Goal: Task Accomplishment & Management: Complete application form

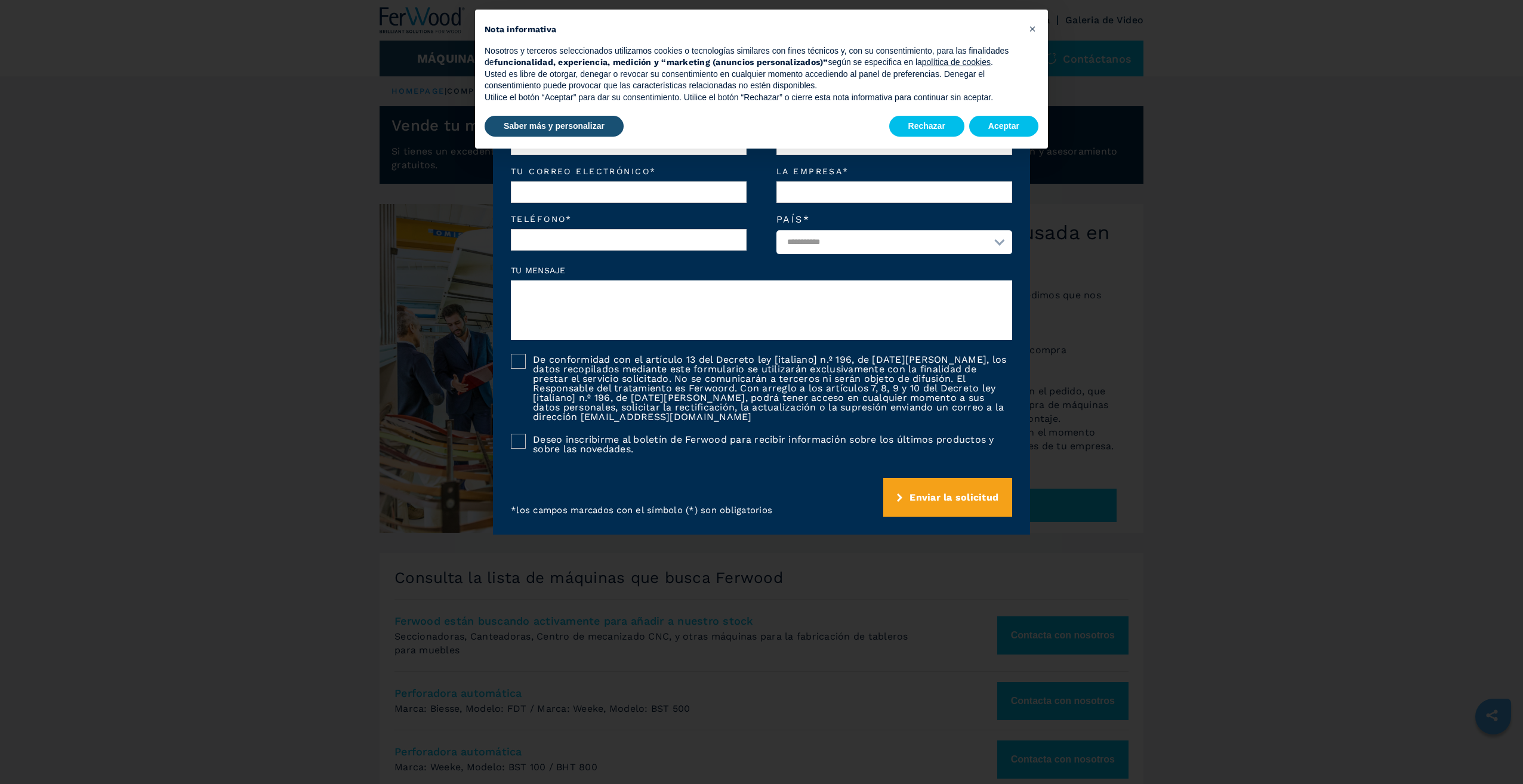
click at [916, 502] on span "Enviar la solicitud" at bounding box center [954, 497] width 89 height 11
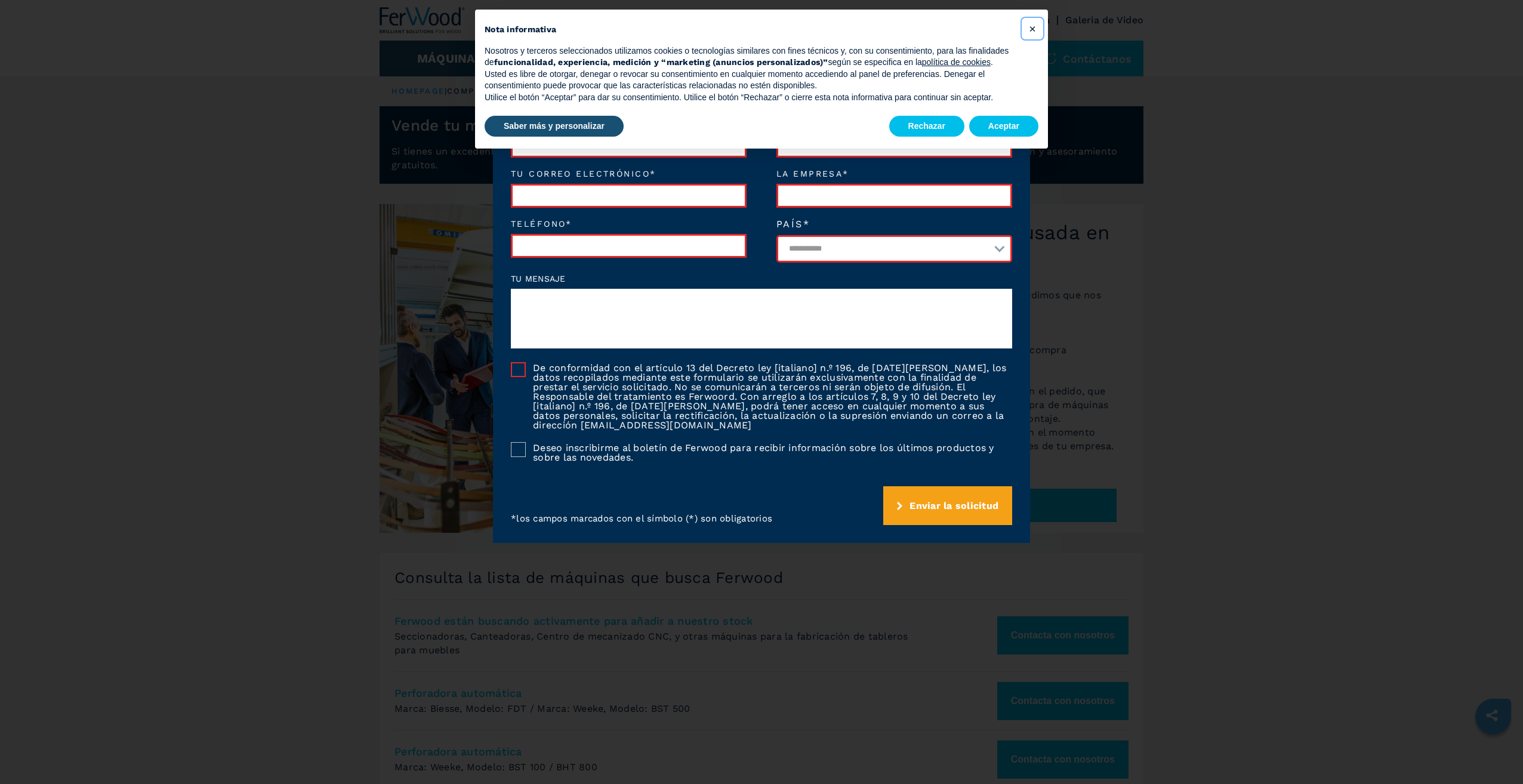
click at [1035, 22] on span "×" at bounding box center [1032, 28] width 7 height 14
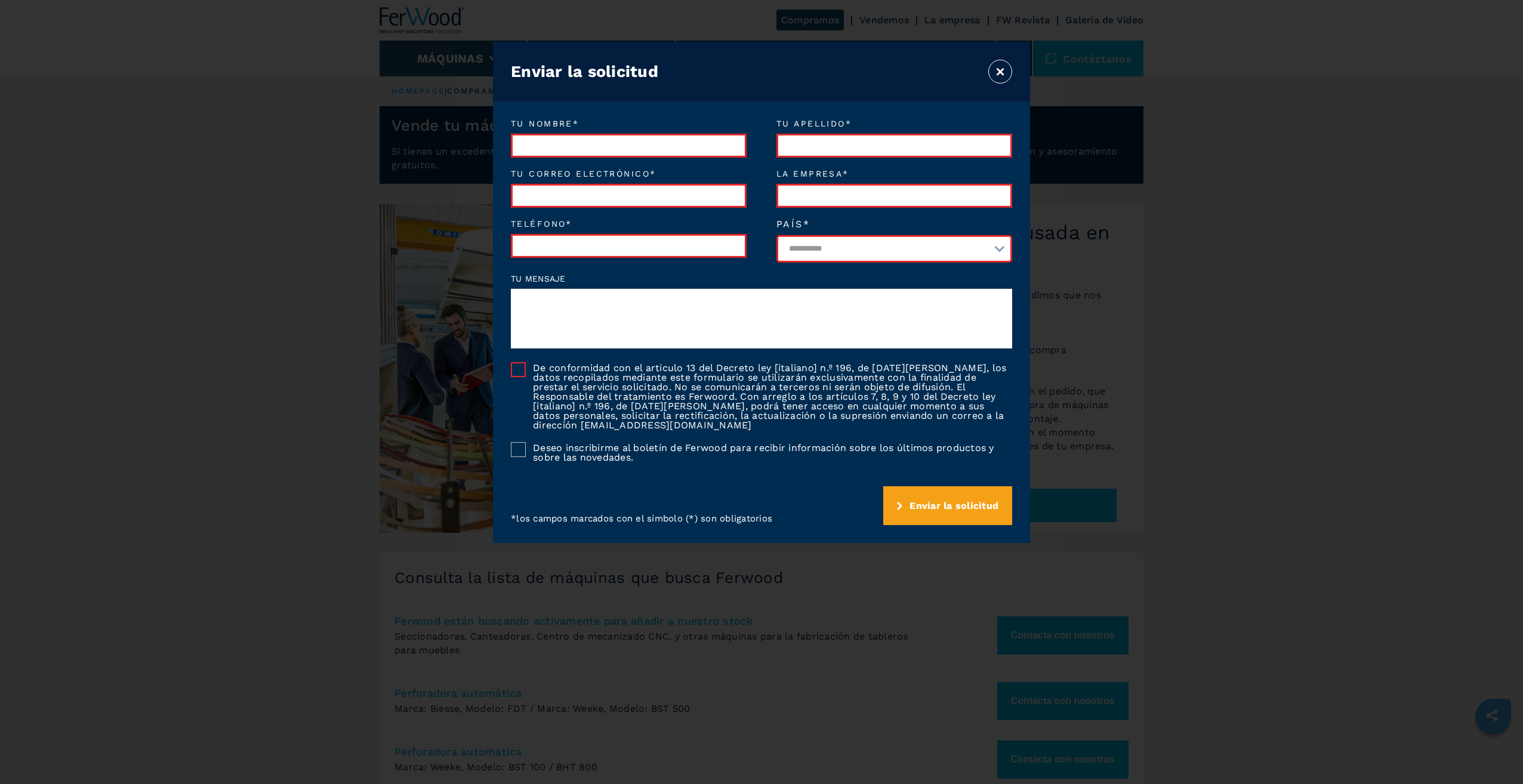
click at [1006, 70] on button "×" at bounding box center [1001, 71] width 24 height 24
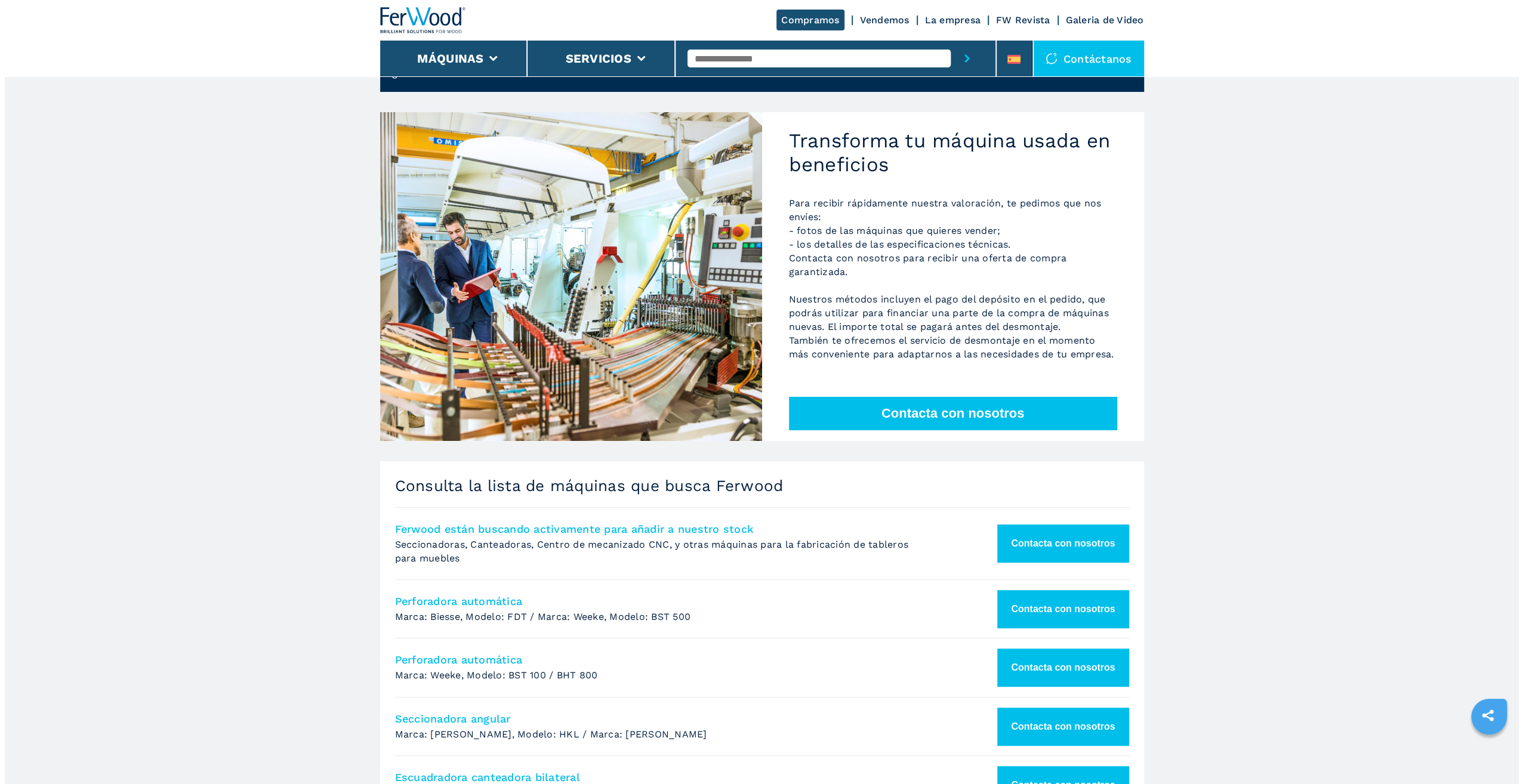
scroll to position [59, 0]
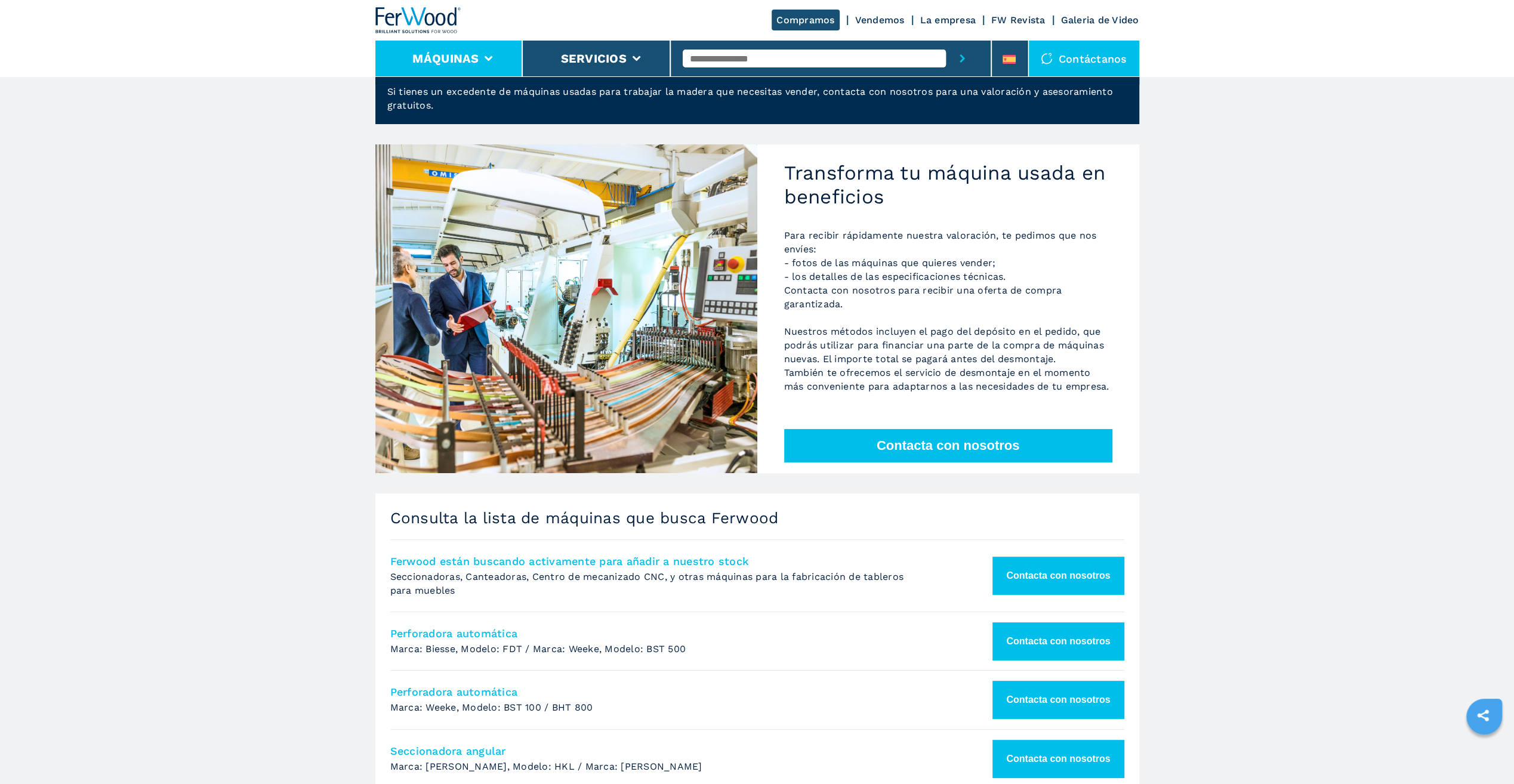
click at [467, 57] on button "Máquinas" at bounding box center [445, 58] width 66 height 14
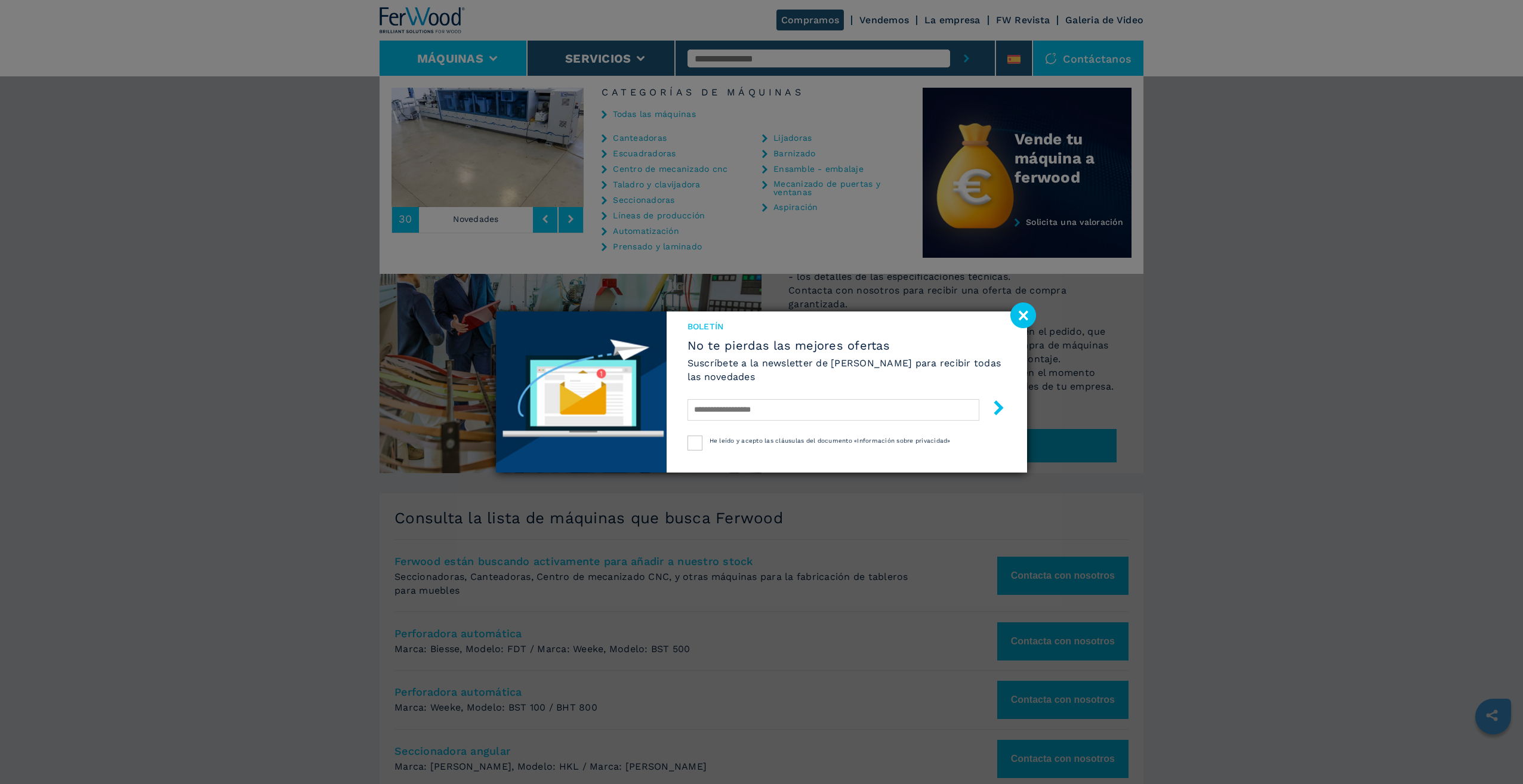
click at [1027, 313] on image at bounding box center [1023, 315] width 25 height 25
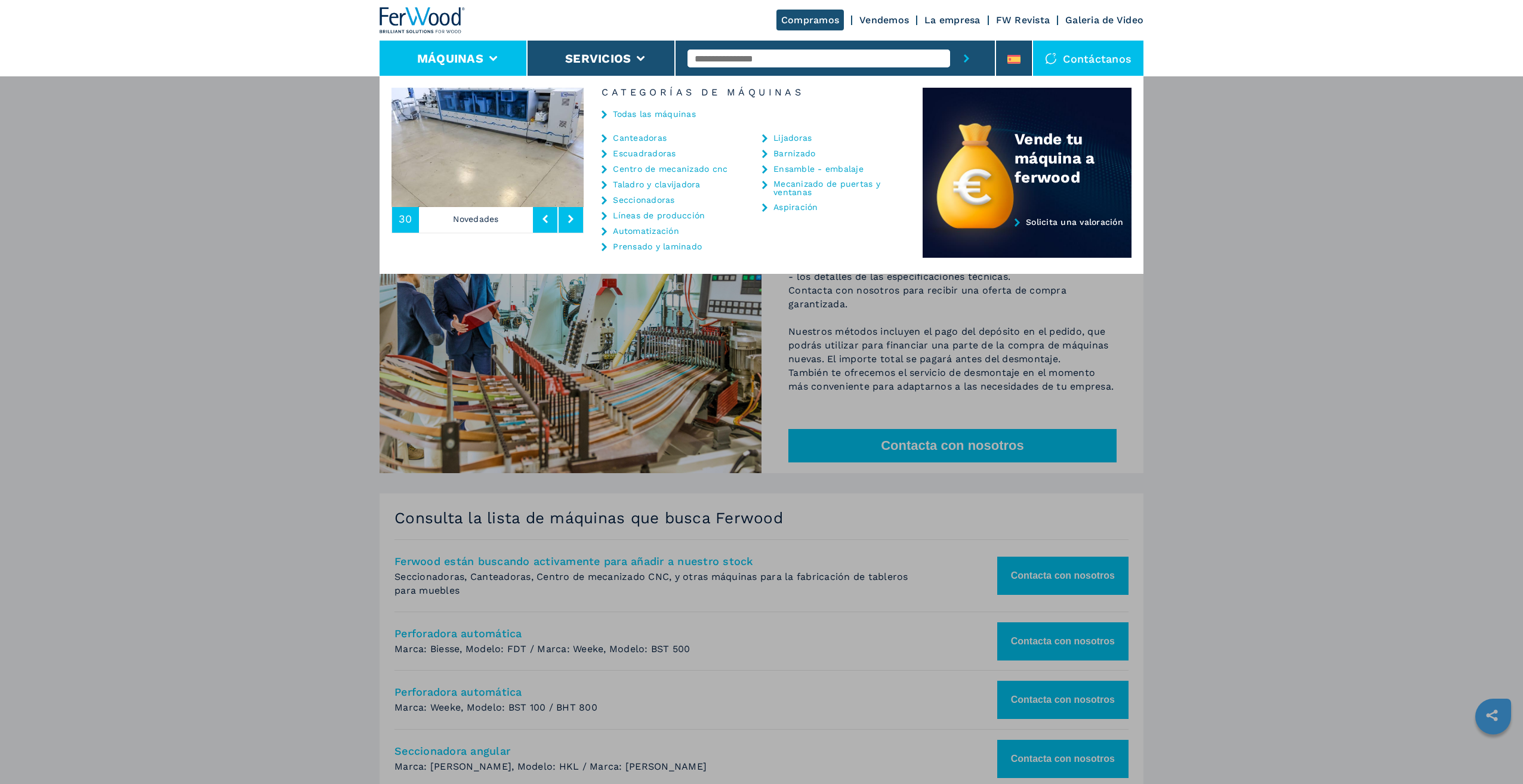
click at [642, 202] on link "Seccionadoras" at bounding box center [644, 200] width 61 height 9
click at [640, 199] on link "Seccionadoras" at bounding box center [644, 200] width 61 height 9
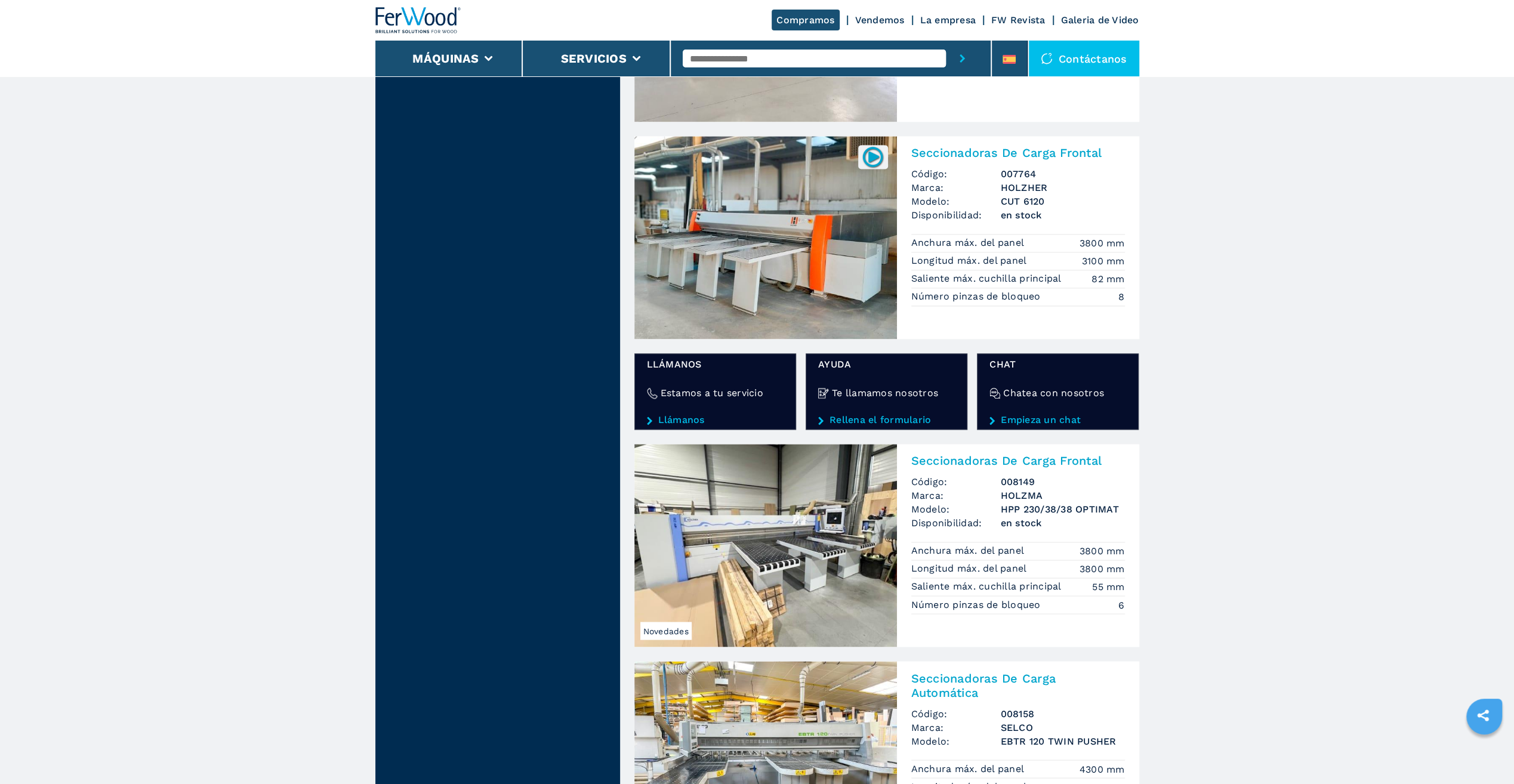
scroll to position [1671, 0]
